Goal: Task Accomplishment & Management: Manage account settings

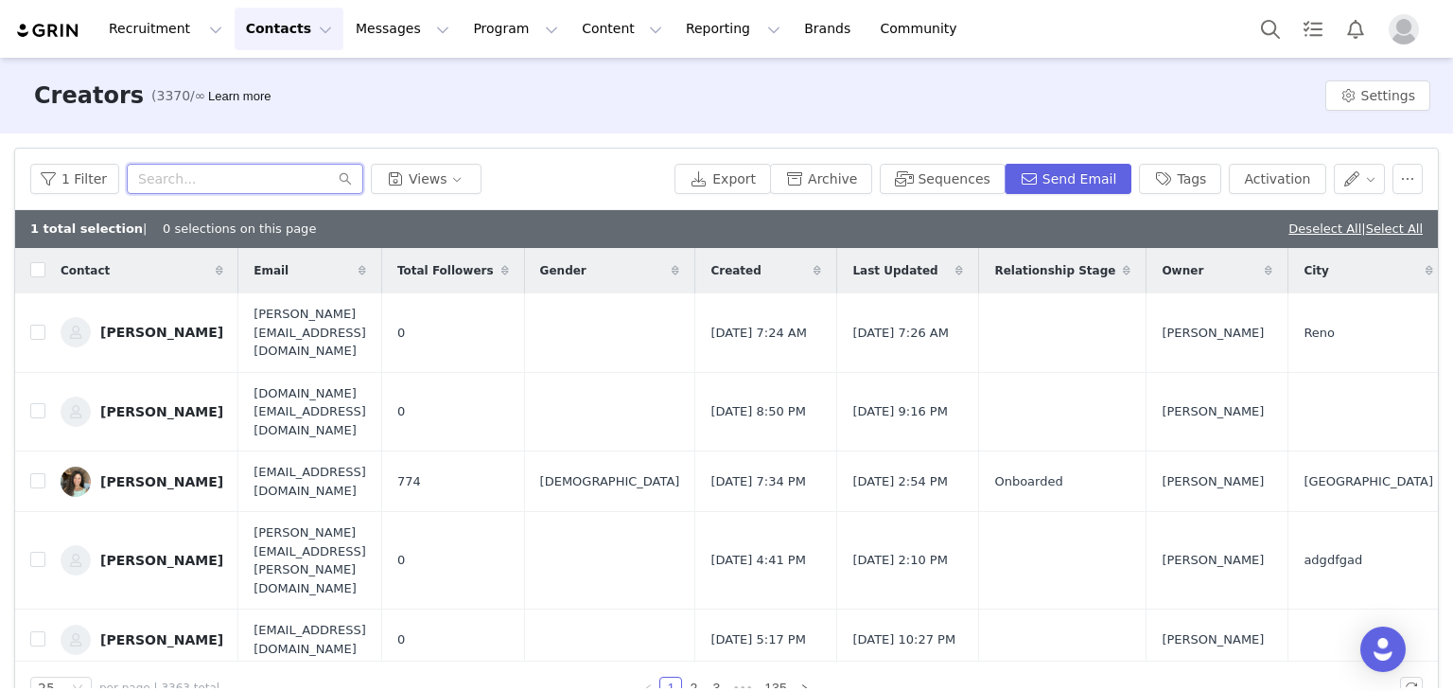
click at [254, 184] on input "text" at bounding box center [245, 179] width 236 height 30
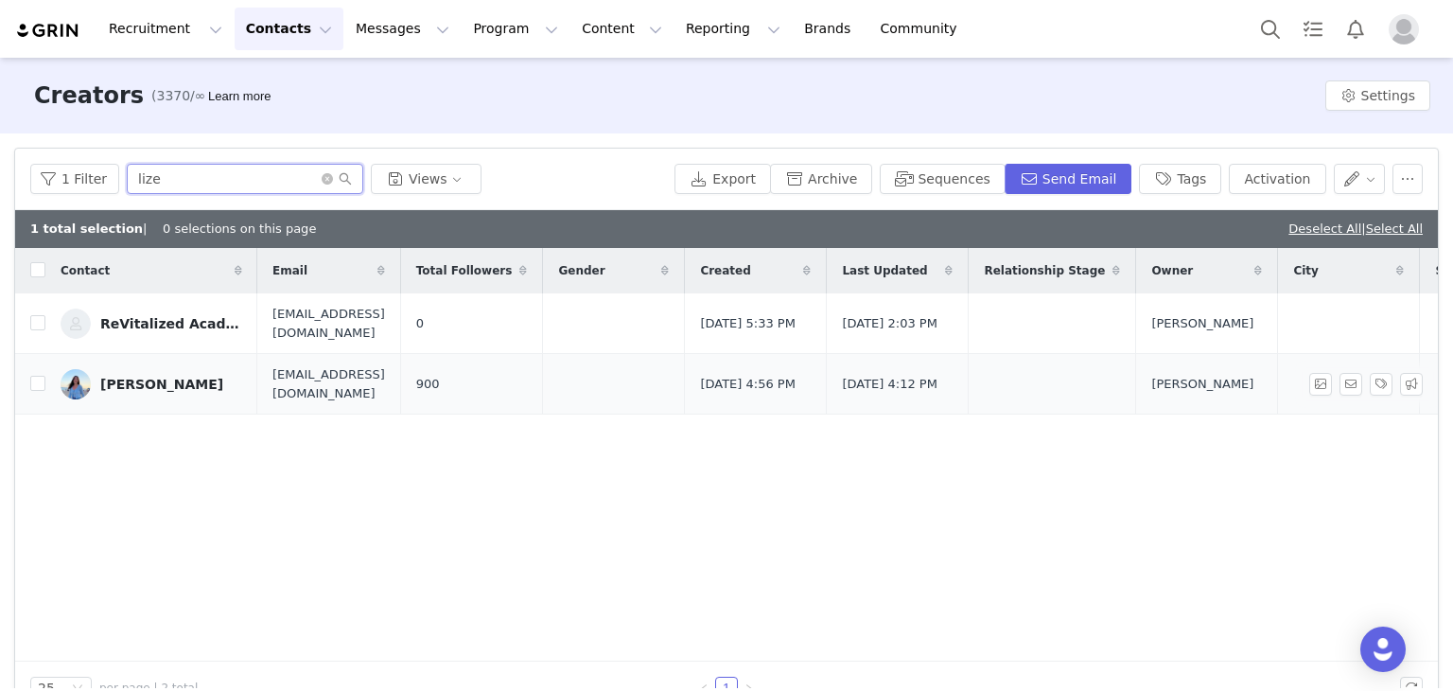
type input "lize"
click at [127, 393] on link "[PERSON_NAME]" at bounding box center [152, 384] width 182 height 30
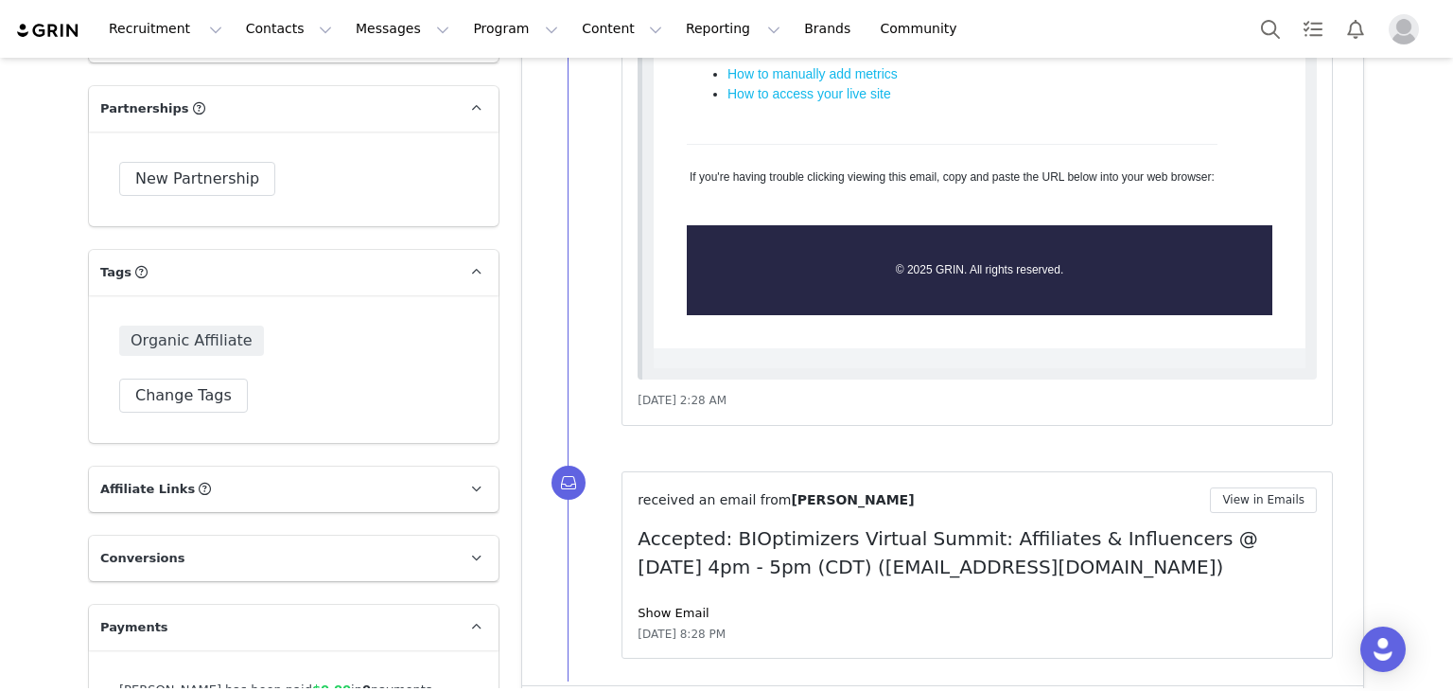
scroll to position [3462, 0]
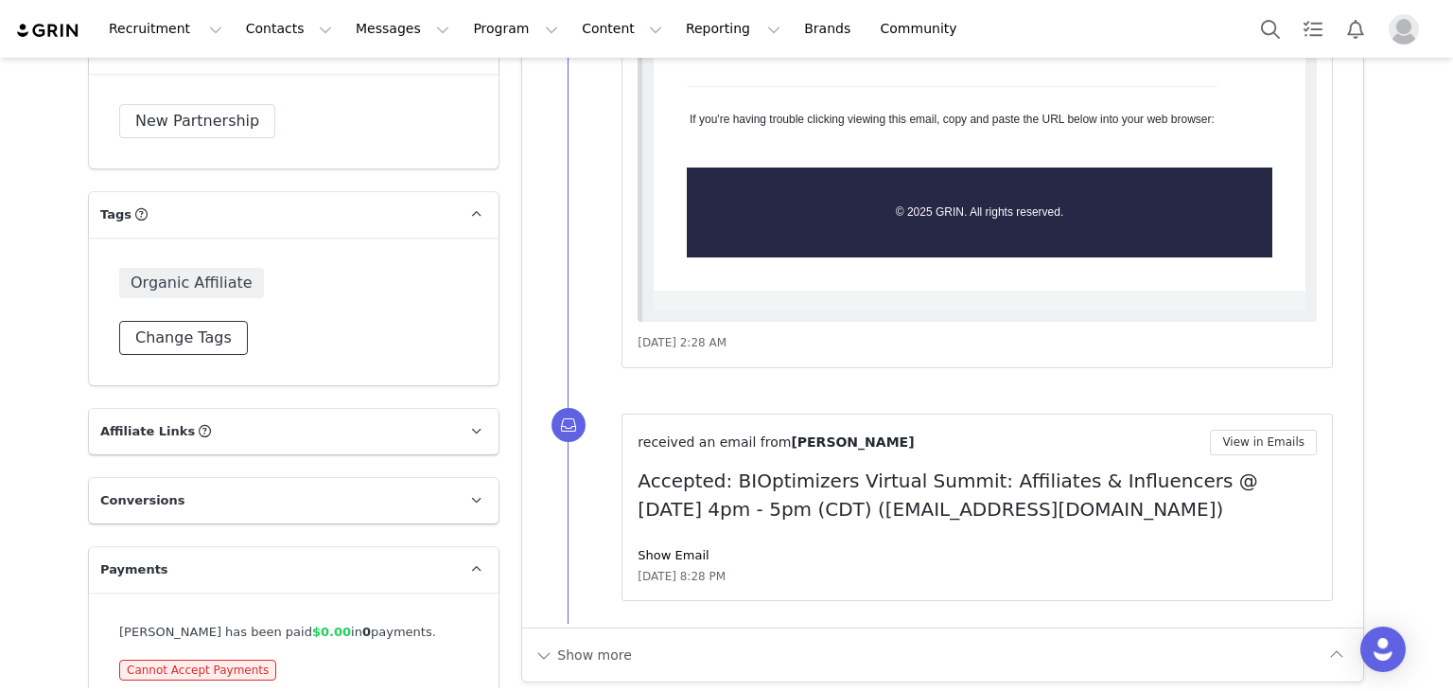
click at [182, 321] on button "Change Tags" at bounding box center [183, 338] width 129 height 34
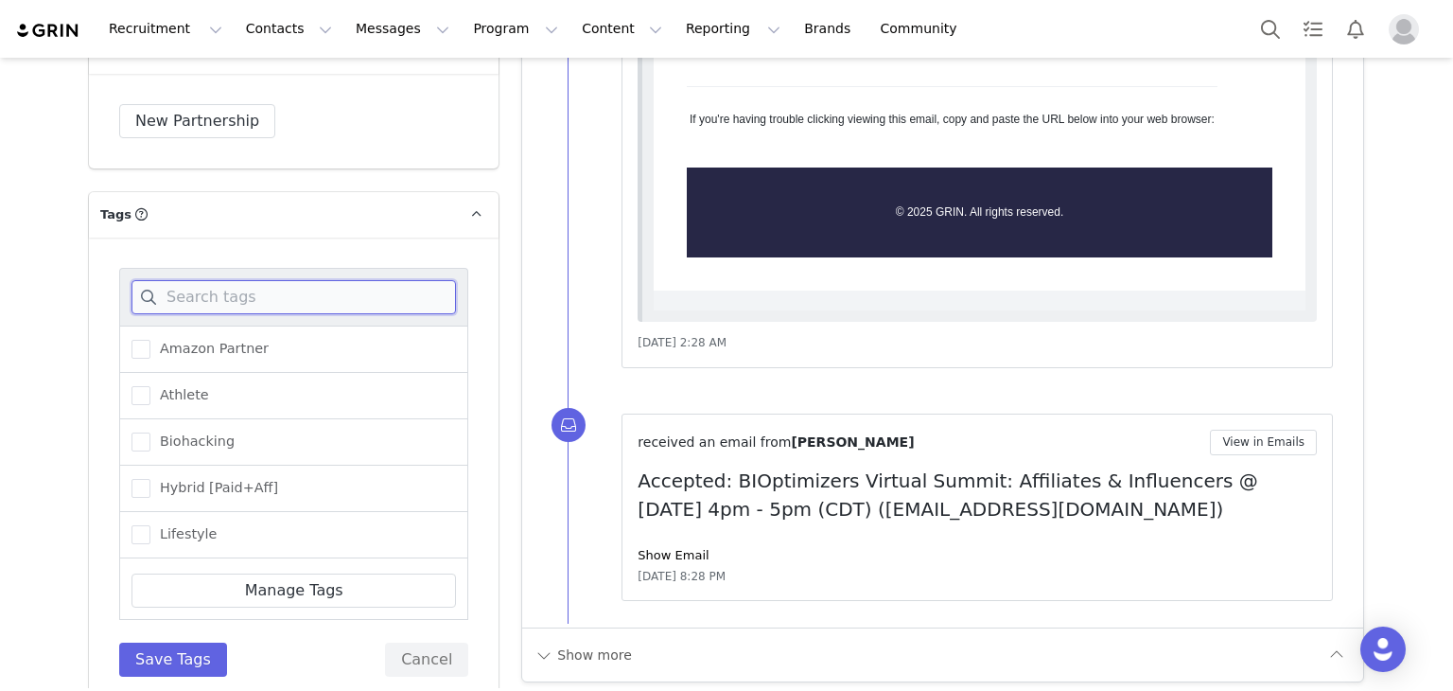
click at [218, 280] on input at bounding box center [293, 297] width 324 height 34
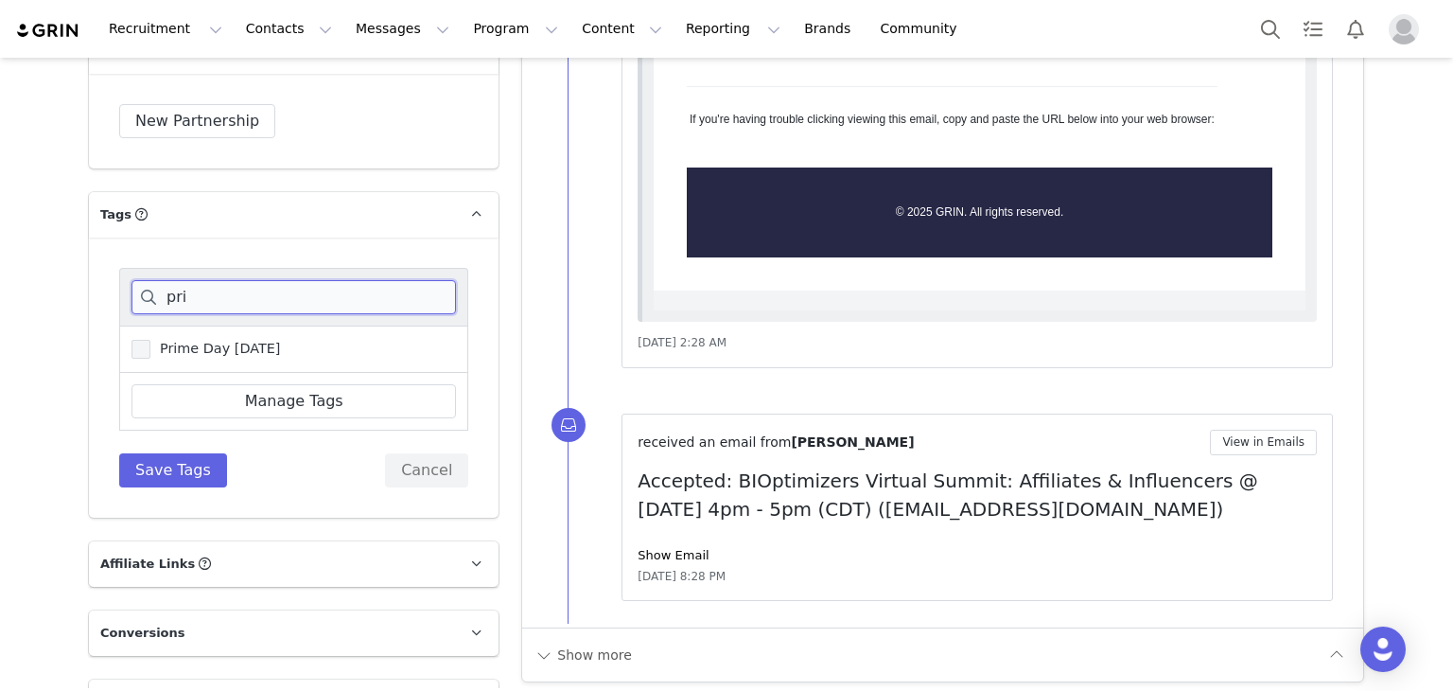
type input "pri"
click at [131, 340] on span at bounding box center [140, 349] width 19 height 19
click at [150, 340] on input "Prime Day [DATE]" at bounding box center [150, 340] width 0 height 0
click at [202, 280] on input "pri" at bounding box center [293, 297] width 324 height 34
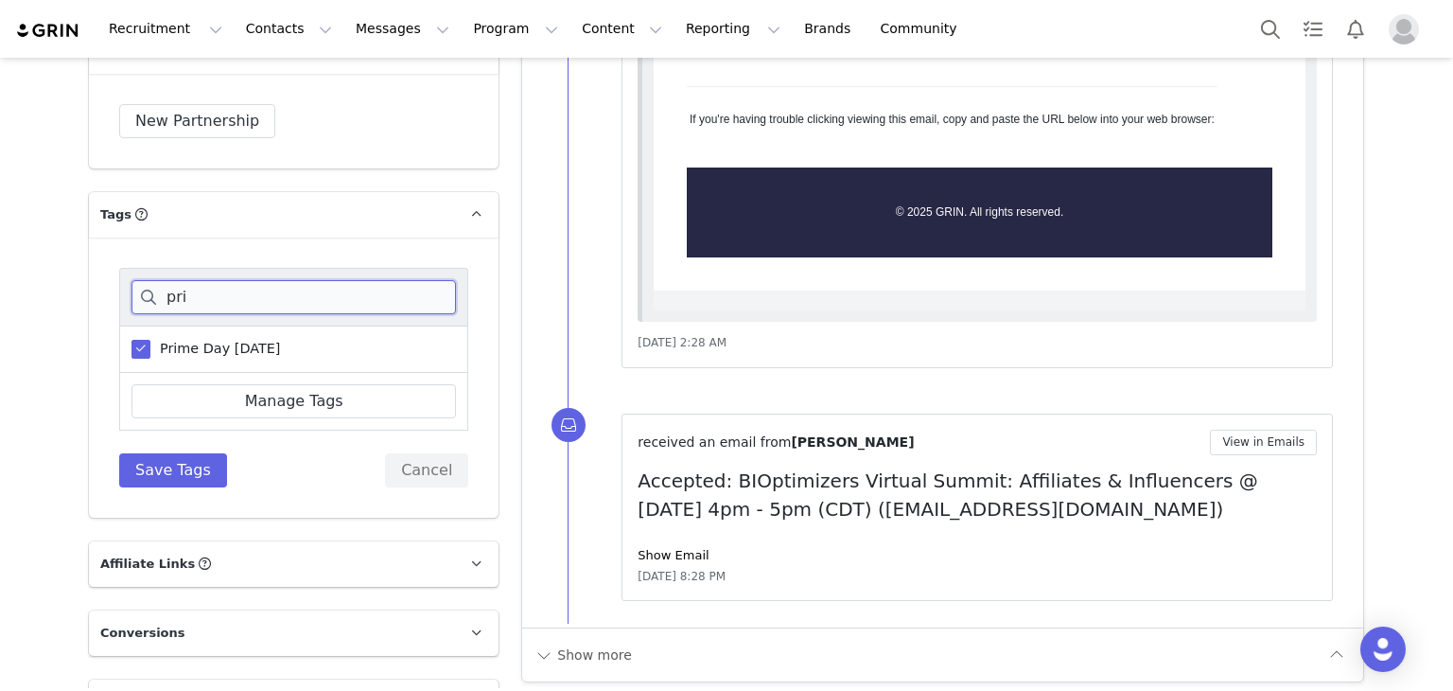
click at [202, 280] on input "pri" at bounding box center [293, 297] width 324 height 34
type input "vi"
click at [120, 325] on div "Vitamin Shoppe" at bounding box center [293, 348] width 349 height 47
click at [132, 340] on span at bounding box center [140, 349] width 19 height 19
click at [150, 340] on input "Vitamin Shoppe" at bounding box center [150, 340] width 0 height 0
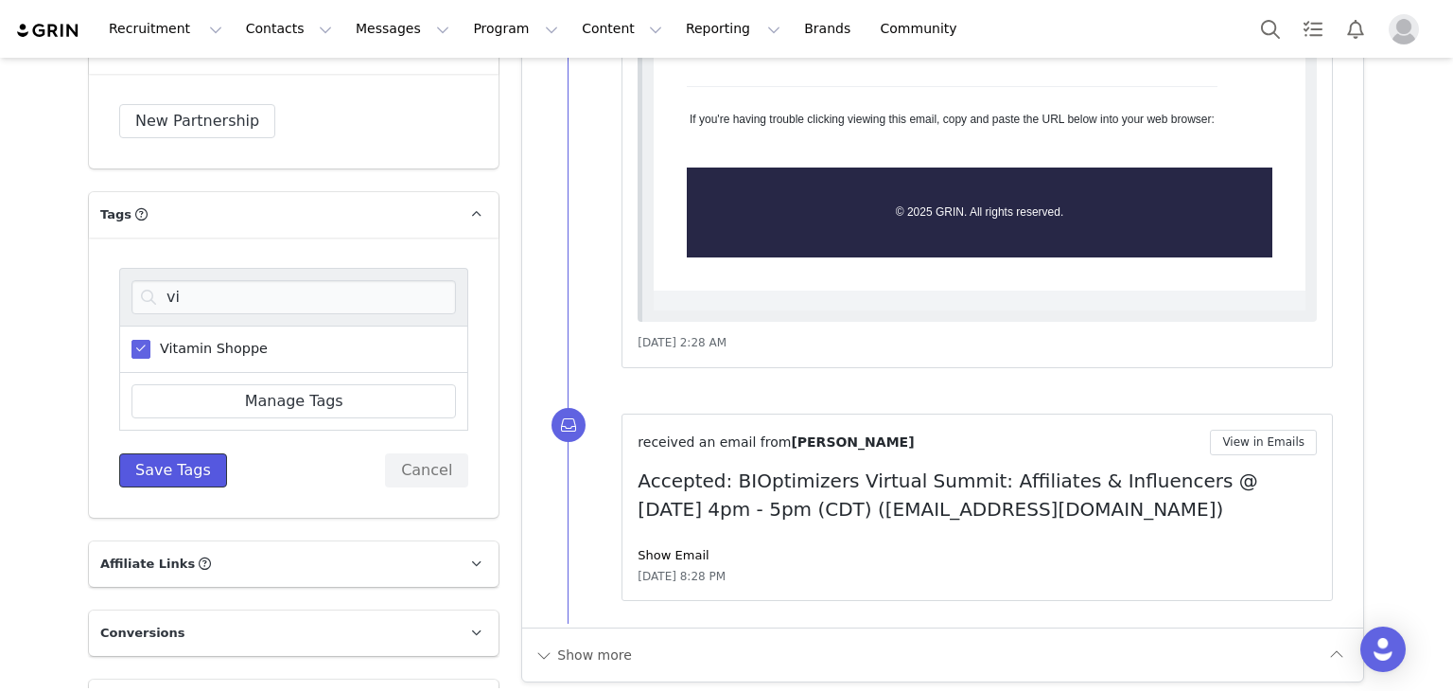
click at [175, 453] on button "Save Tags" at bounding box center [173, 470] width 108 height 34
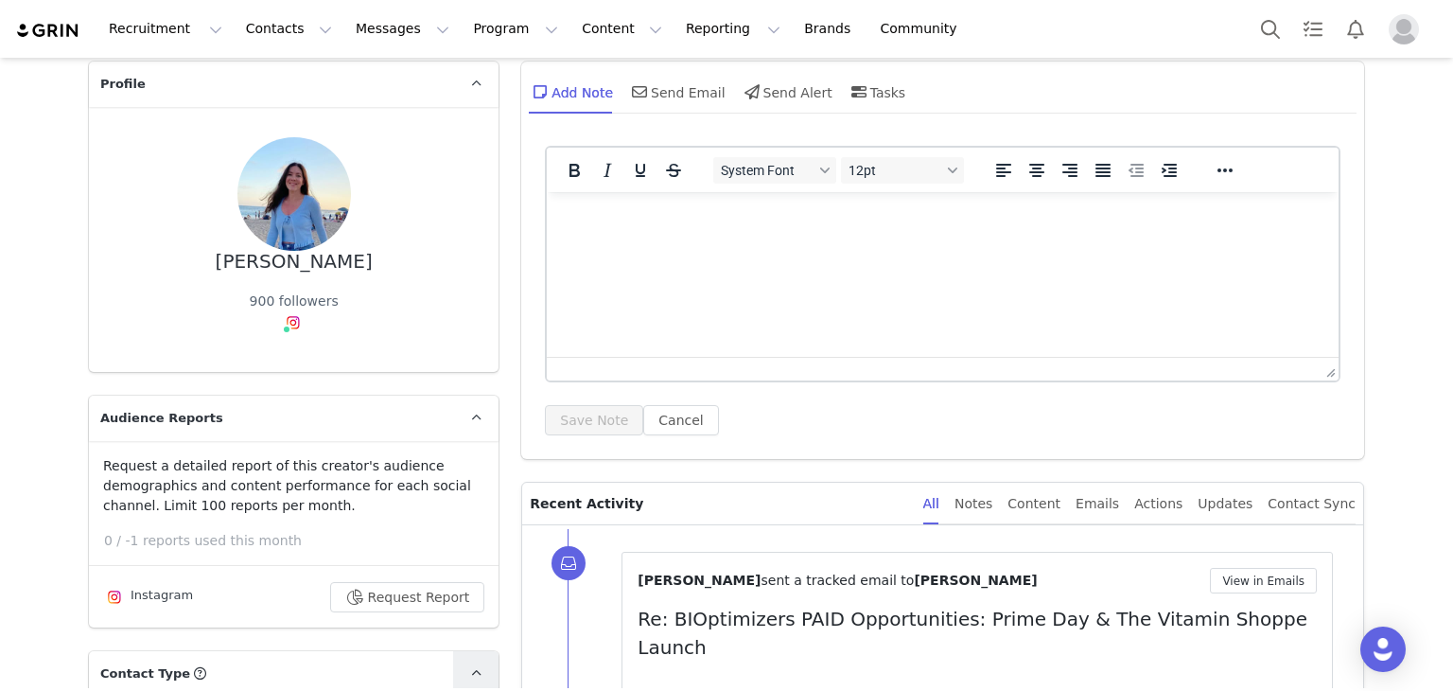
scroll to position [0, 0]
